Goal: Task Accomplishment & Management: Use online tool/utility

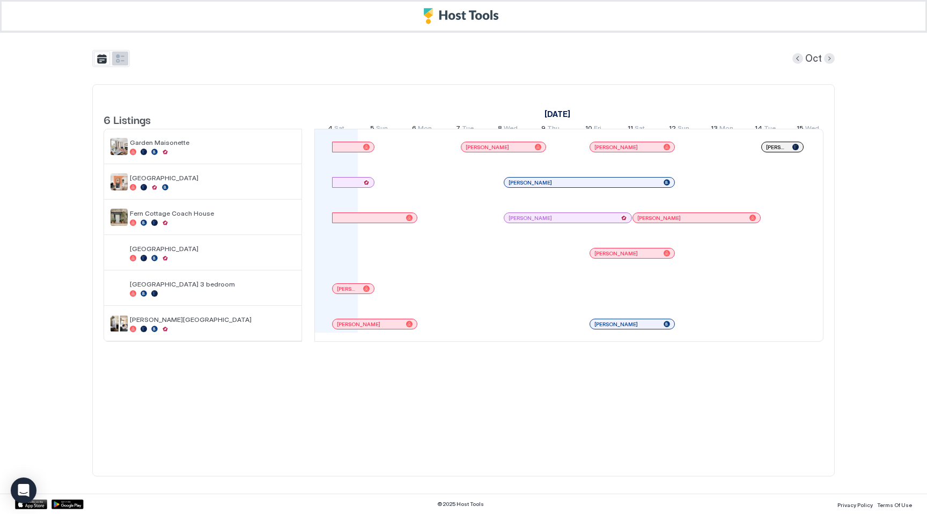
click at [124, 56] on button "tab-group" at bounding box center [120, 58] width 16 height 14
